Goal: Task Accomplishment & Management: Manage account settings

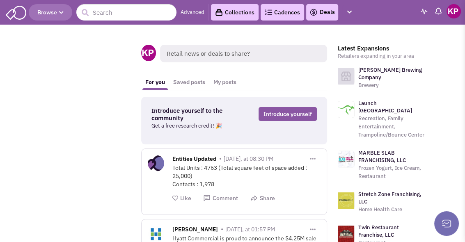
click at [327, 13] on link "Deals" at bounding box center [321, 12] width 25 height 10
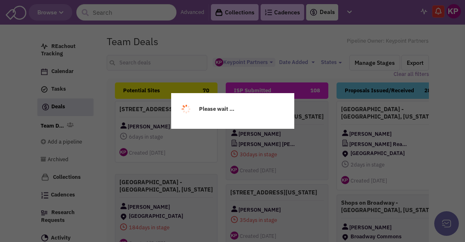
select select "1896"
select select
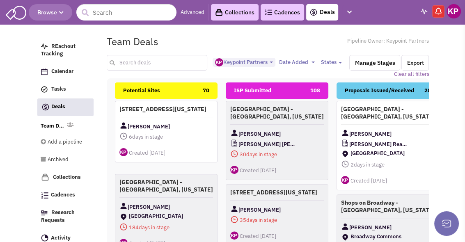
click at [176, 60] on input "text" at bounding box center [157, 63] width 100 height 16
type input "[PERSON_NAME]"
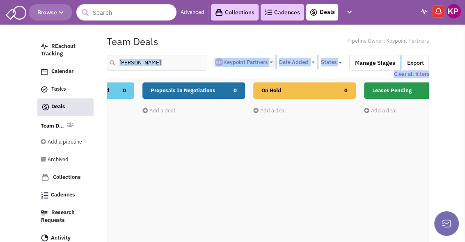
scroll to position [0, 263]
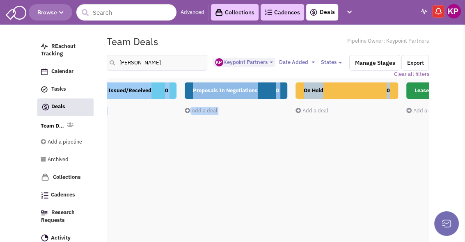
drag, startPoint x: 333, startPoint y: 94, endPoint x: 354, endPoint y: 98, distance: 21.0
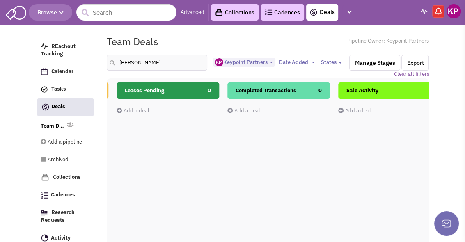
drag, startPoint x: 402, startPoint y: 91, endPoint x: 258, endPoint y: 88, distance: 144.5
click at [258, 89] on div "Potential Sites 0 Add a deal Total: $ 0 ISP Submitted 0 Add a deal Total: $ 0 P…" at bounding box center [334, 225] width 1551 height 287
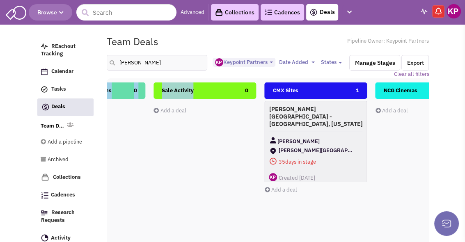
scroll to position [0, 738]
drag, startPoint x: 335, startPoint y: 91, endPoint x: 242, endPoint y: 90, distance: 93.1
click at [242, 90] on div "Potential Sites 0 Add a deal Total: $ 0 ISP Submitted 0 Add a deal Total: $ 0 P…" at bounding box center [148, 225] width 1551 height 287
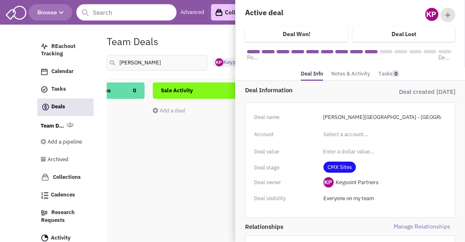
click at [343, 75] on link "Notes & Activity" at bounding box center [350, 74] width 39 height 12
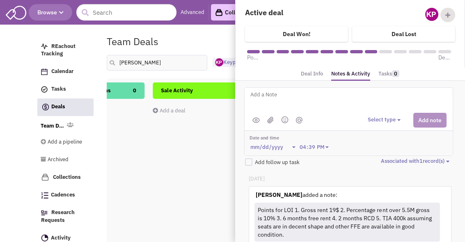
click at [322, 102] on textarea at bounding box center [350, 101] width 203 height 23
type textarea "[DATE]- Proposal issued."
click at [382, 120] on button "Select type" at bounding box center [385, 120] width 35 height 8
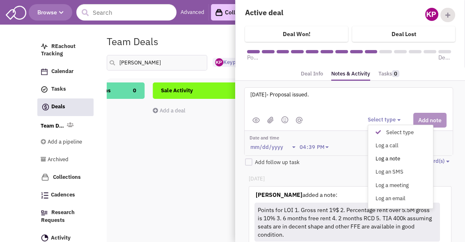
click at [381, 157] on div "Log a note" at bounding box center [380, 159] width 20 height 8
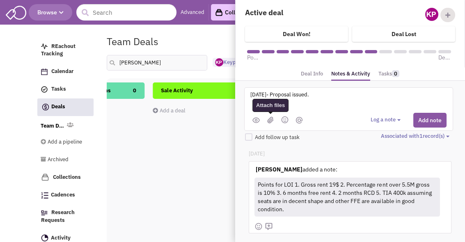
click at [271, 118] on img at bounding box center [270, 120] width 7 height 7
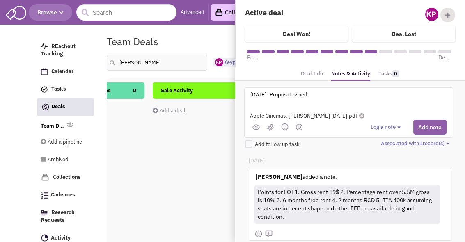
click at [429, 125] on button "Add note" at bounding box center [429, 127] width 33 height 15
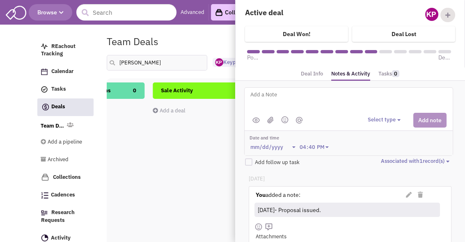
click at [306, 74] on link "Deal Info" at bounding box center [312, 74] width 22 height 12
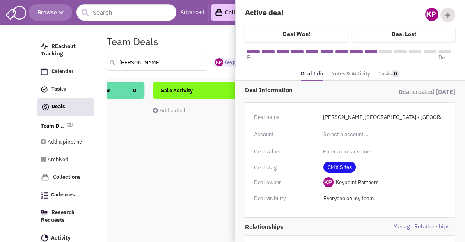
click at [128, 63] on input "[PERSON_NAME]" at bounding box center [157, 63] width 100 height 16
type input "brickell"
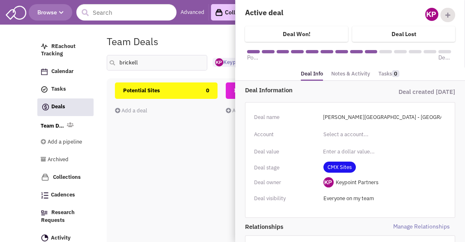
click at [218, 37] on div "Team Deals Pipeline Owner: Keypoint Partners" at bounding box center [267, 41] width 333 height 19
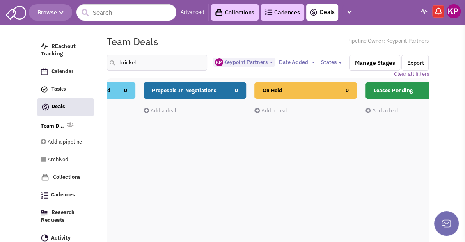
scroll to position [0, 354]
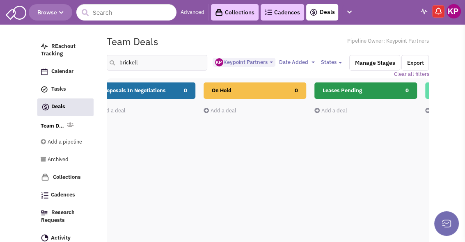
drag, startPoint x: 325, startPoint y: 108, endPoint x: 148, endPoint y: 119, distance: 177.6
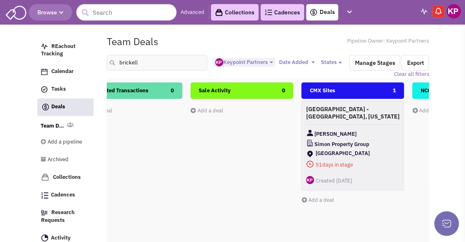
scroll to position [0, 703]
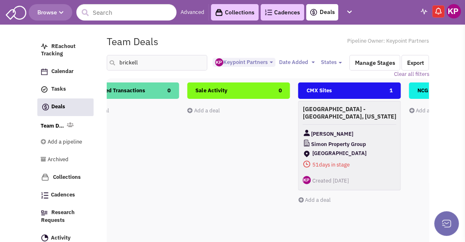
drag, startPoint x: 423, startPoint y: 87, endPoint x: 248, endPoint y: 100, distance: 174.8
click at [248, 100] on div "Potential Sites 0 Add a deal Total: $ 0 ISP Submitted 0 Add a deal Total: $ 0 P…" at bounding box center [183, 225] width 1551 height 287
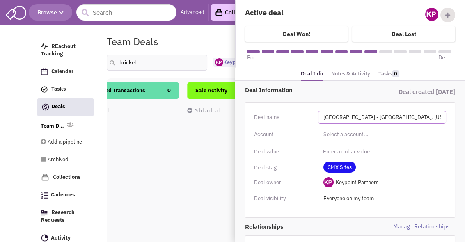
click at [387, 116] on input "[GEOGRAPHIC_DATA] - [GEOGRAPHIC_DATA], [US_STATE]" at bounding box center [382, 117] width 128 height 13
click at [389, 118] on input "[GEOGRAPHIC_DATA] - [GEOGRAPHIC_DATA], [US_STATE]" at bounding box center [382, 117] width 128 height 13
type input "[GEOGRAPHIC_DATA] - [GEOGRAPHIC_DATA], [US_STATE]"
click at [351, 71] on link "Notes & Activity" at bounding box center [350, 74] width 39 height 12
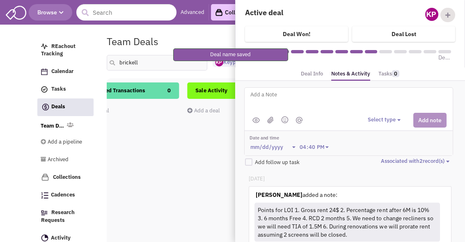
click at [339, 100] on textarea at bounding box center [350, 101] width 203 height 23
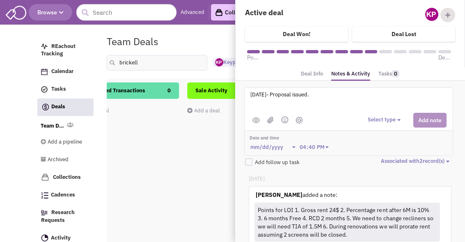
type textarea "[DATE]- Proposal issued."
click at [385, 121] on button "Select type" at bounding box center [385, 120] width 35 height 8
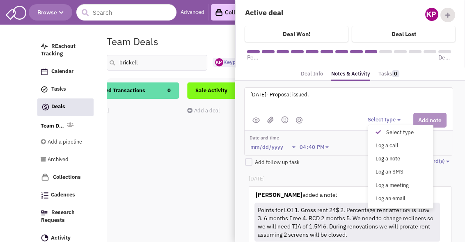
click at [390, 156] on div "Log a note" at bounding box center [380, 159] width 20 height 8
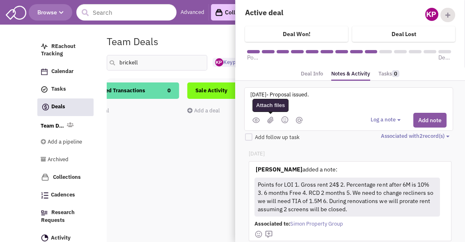
click at [267, 121] on img at bounding box center [270, 120] width 7 height 7
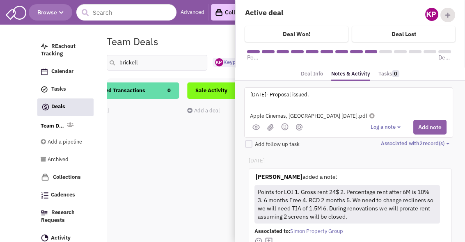
click at [431, 128] on button "Add note" at bounding box center [429, 127] width 33 height 15
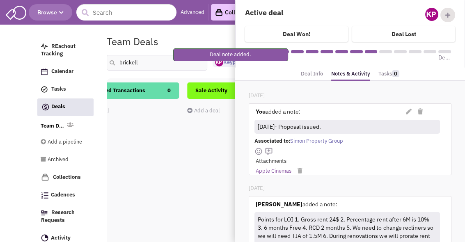
click at [188, 33] on div "Team Deals Pipeline Owner: Keypoint Partners" at bounding box center [267, 41] width 333 height 19
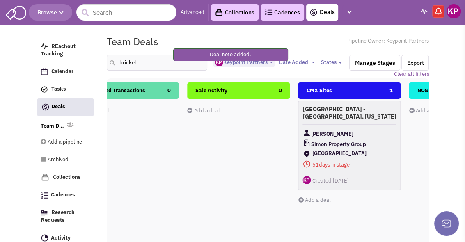
click at [457, 11] on img at bounding box center [453, 11] width 14 height 14
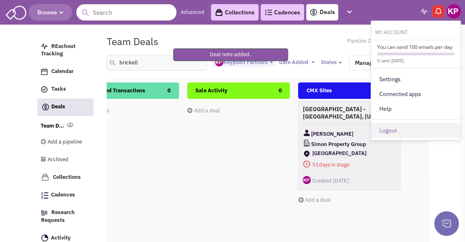
click at [410, 128] on link "Logout" at bounding box center [415, 130] width 89 height 15
